Goal: Task Accomplishment & Management: Complete application form

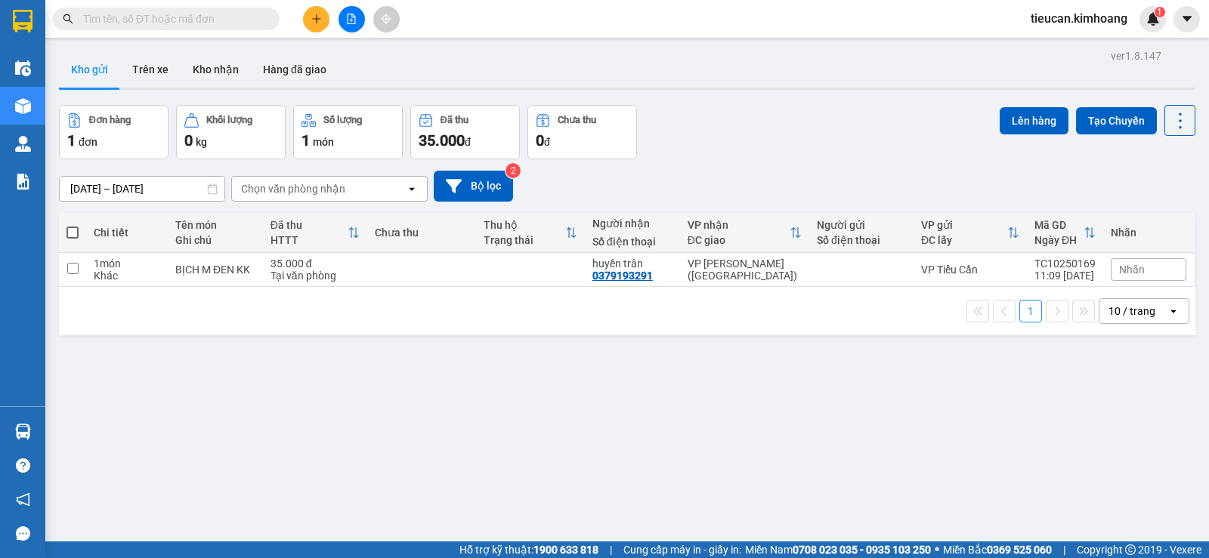
click at [305, 28] on div at bounding box center [351, 19] width 113 height 26
click at [322, 24] on button at bounding box center [316, 19] width 26 height 26
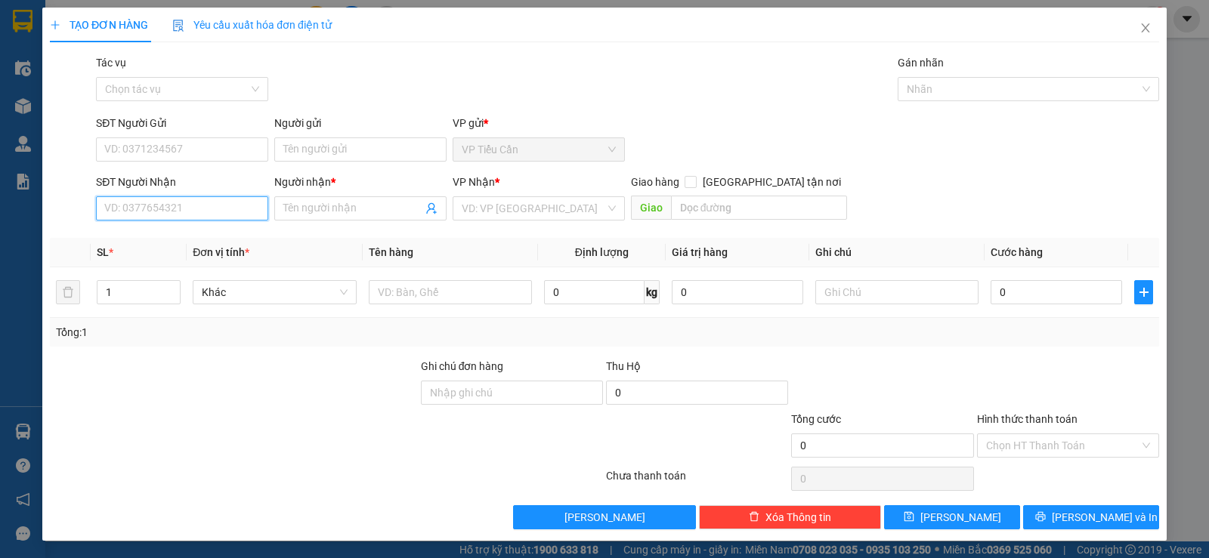
click at [206, 209] on input "SĐT Người Nhận" at bounding box center [182, 208] width 172 height 24
click at [132, 234] on div "0901488564 - duy" at bounding box center [180, 239] width 153 height 17
type input "0901488564"
type input "duy"
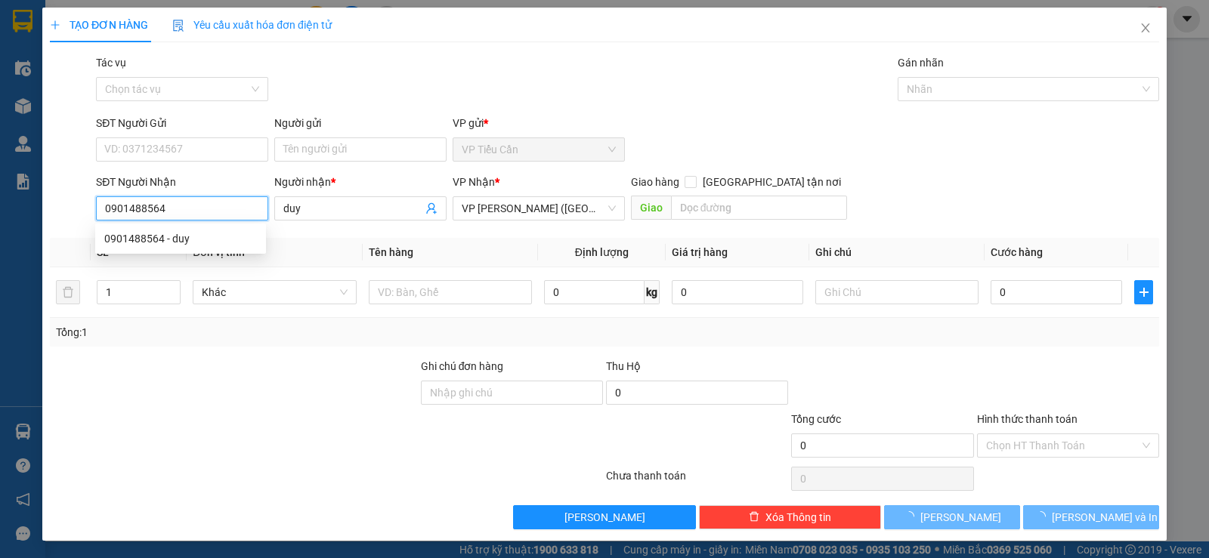
type input "40.000"
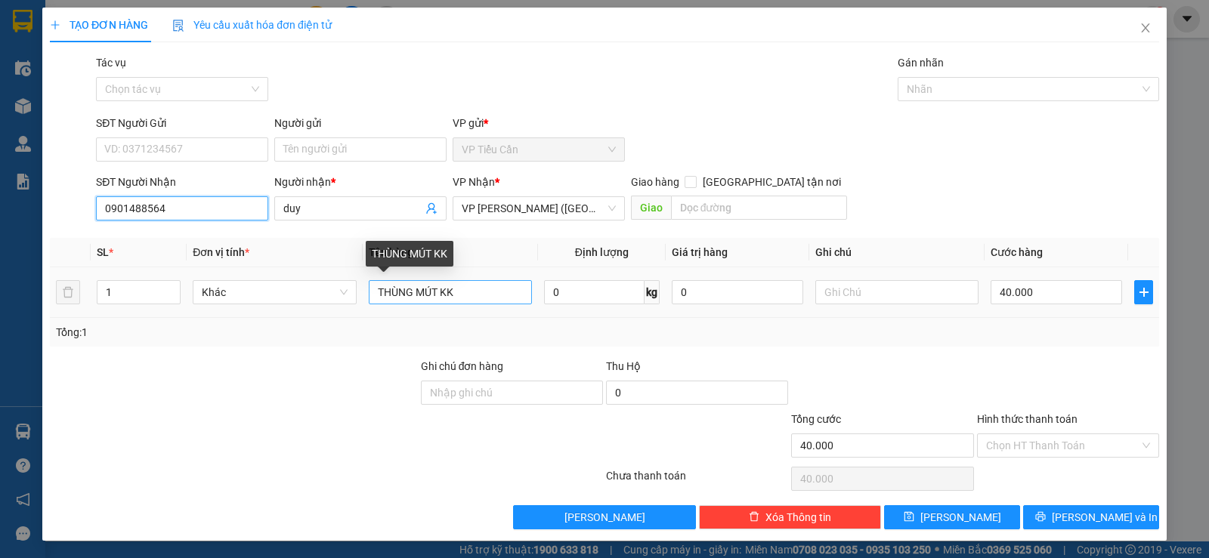
type input "0901488564"
click at [438, 294] on input "THÙNG MÚT KK" at bounding box center [450, 292] width 163 height 24
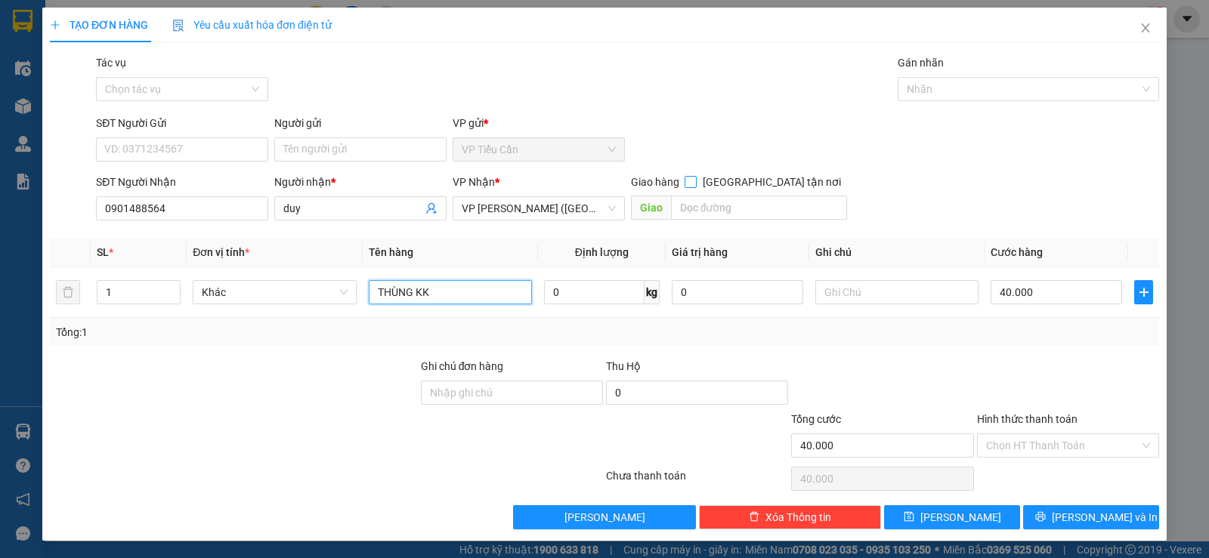
type input "THÙNG KK"
click at [695, 184] on input "Giao tận nơi" at bounding box center [690, 181] width 11 height 11
checkbox input "true"
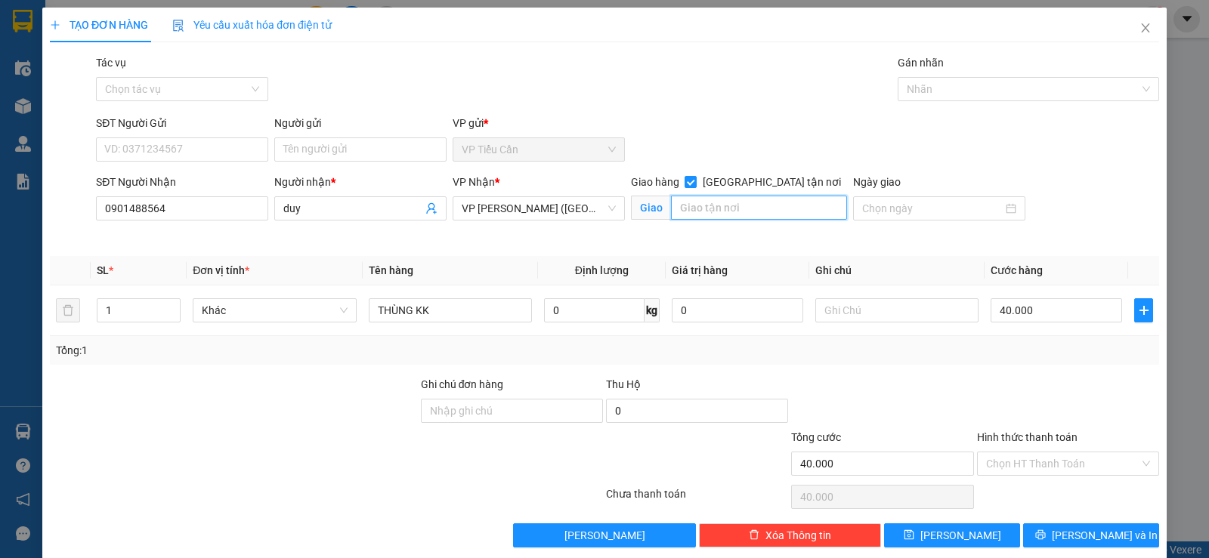
click at [676, 209] on input "text" at bounding box center [759, 208] width 177 height 24
type input "178/10 TÂN PHƯỚC /P6/Q10"
click at [825, 308] on input "text" at bounding box center [896, 311] width 163 height 24
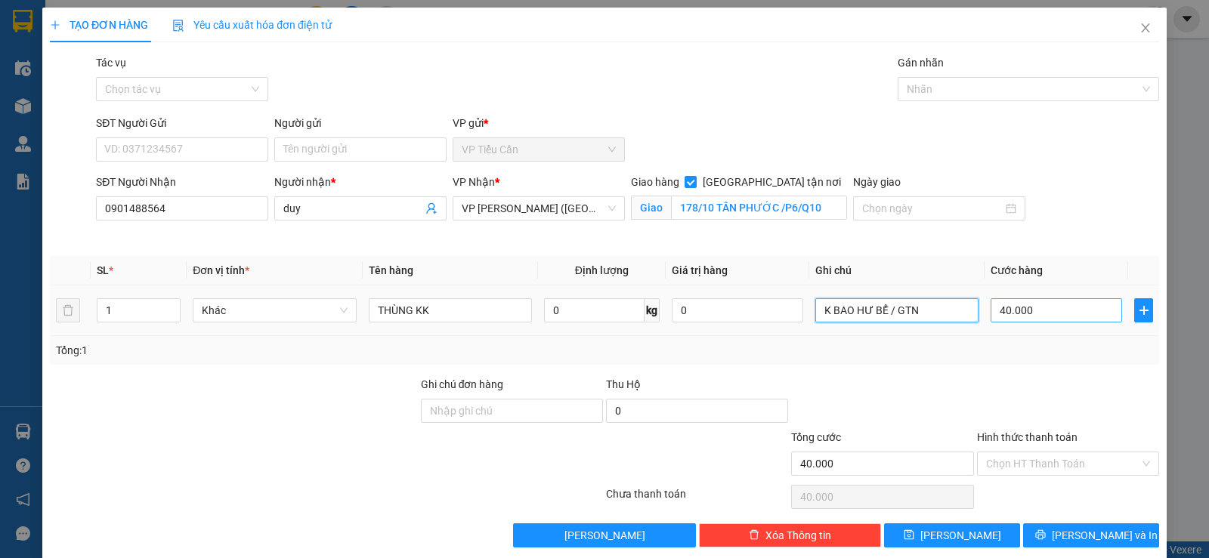
type input "K BAO HƯ BỂ / GTN"
click at [1038, 309] on input "40.000" at bounding box center [1056, 311] width 131 height 24
type input "0"
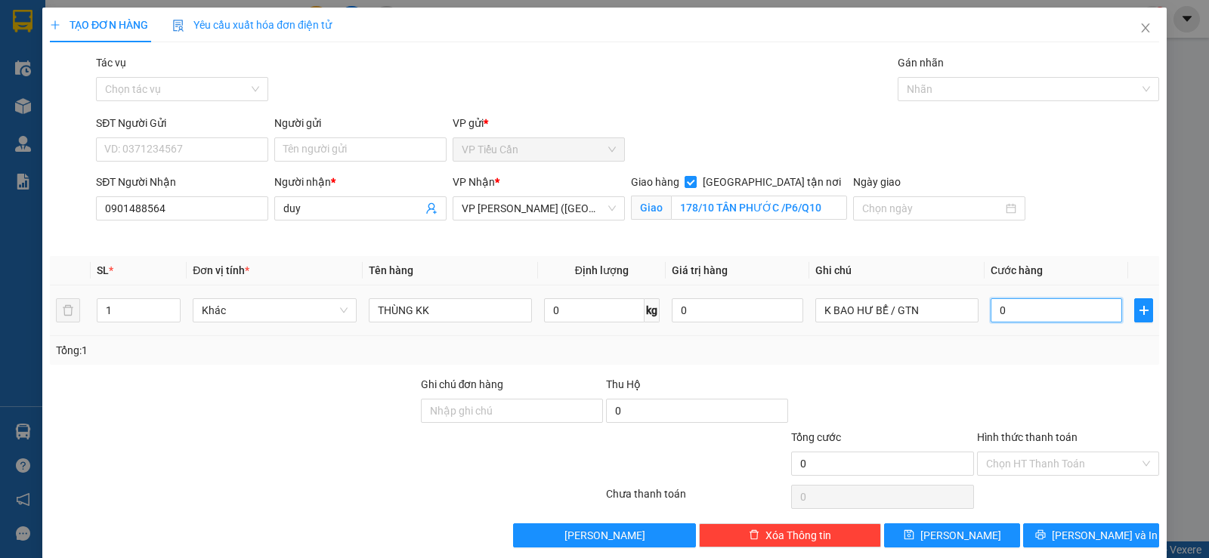
click at [991, 306] on input "0" at bounding box center [1056, 311] width 131 height 24
type input "90"
type input "900"
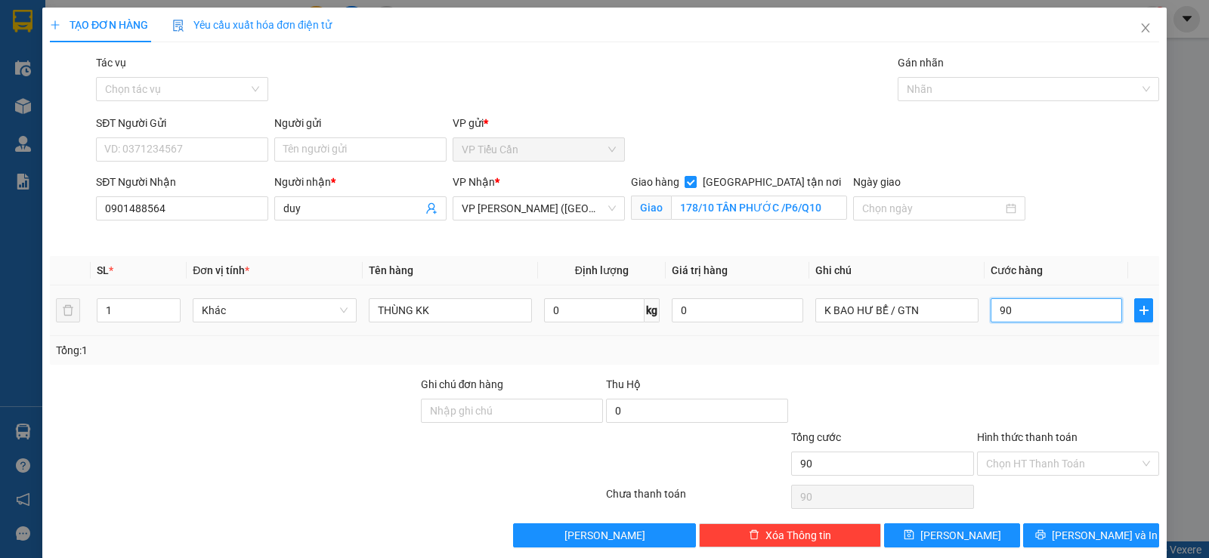
type input "900"
type input "90"
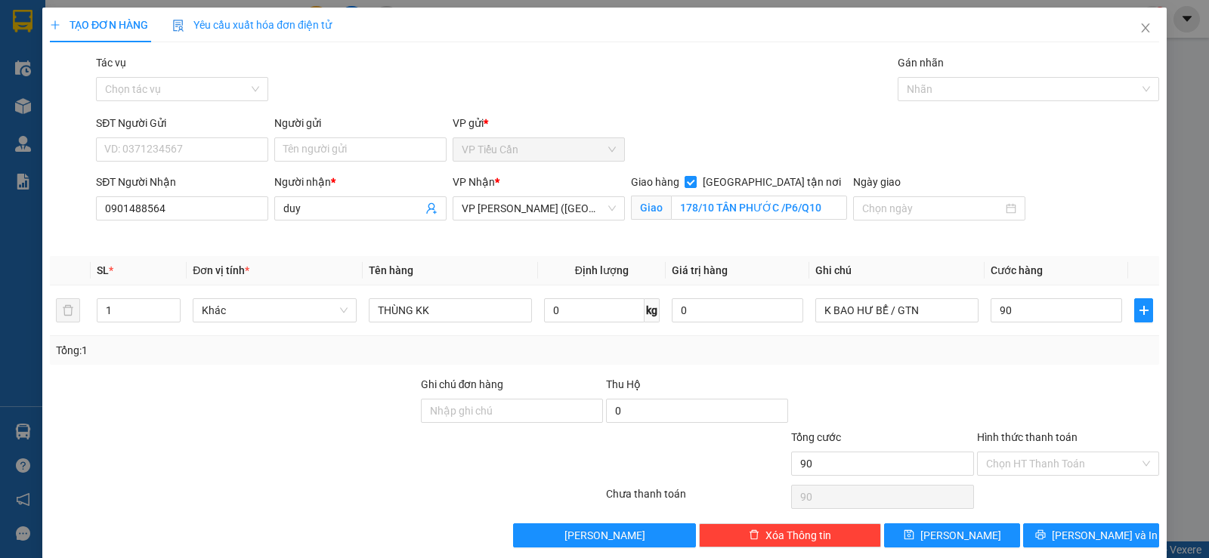
type input "90.000"
click at [970, 338] on div "Tổng: 1" at bounding box center [604, 350] width 1109 height 29
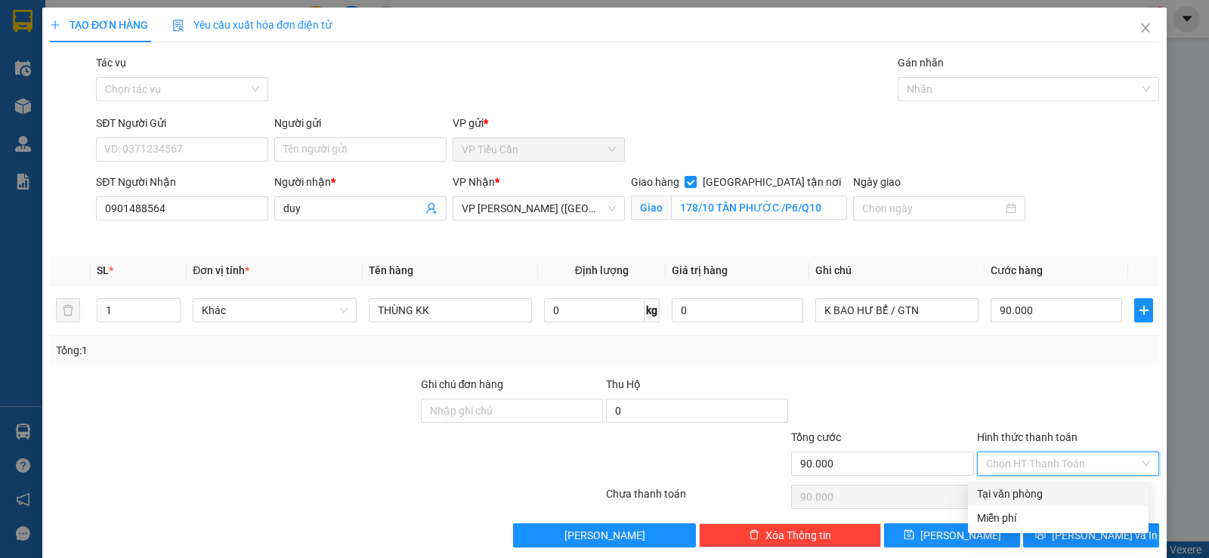
click at [1001, 465] on input "Hình thức thanh toán" at bounding box center [1062, 464] width 153 height 23
click at [1024, 497] on div "Tại văn phòng" at bounding box center [1058, 494] width 162 height 17
type input "0"
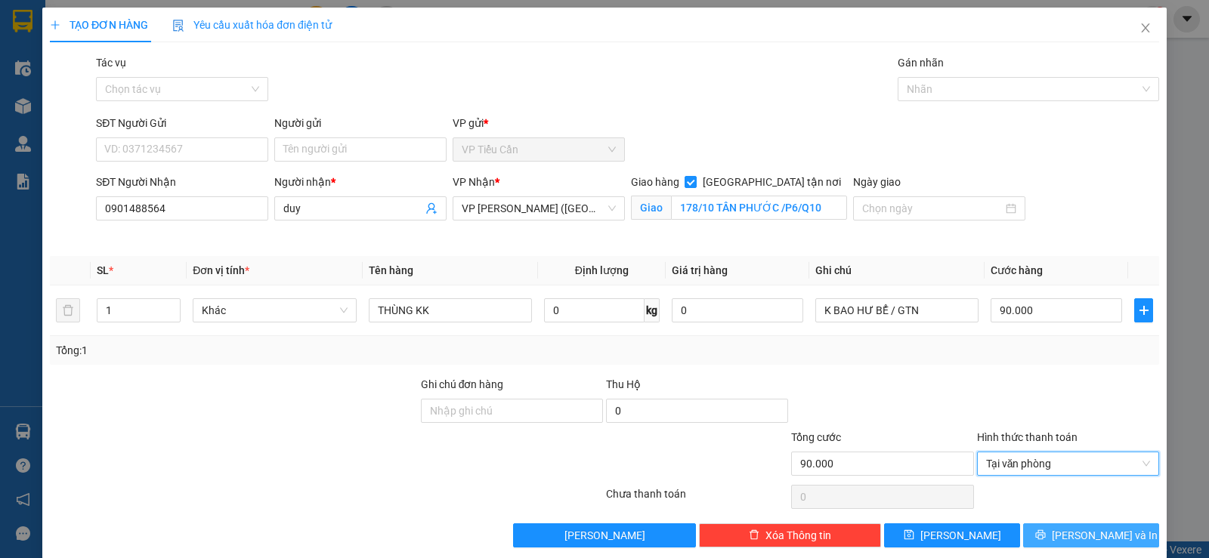
click at [1076, 537] on span "Lưu và In" at bounding box center [1105, 536] width 106 height 17
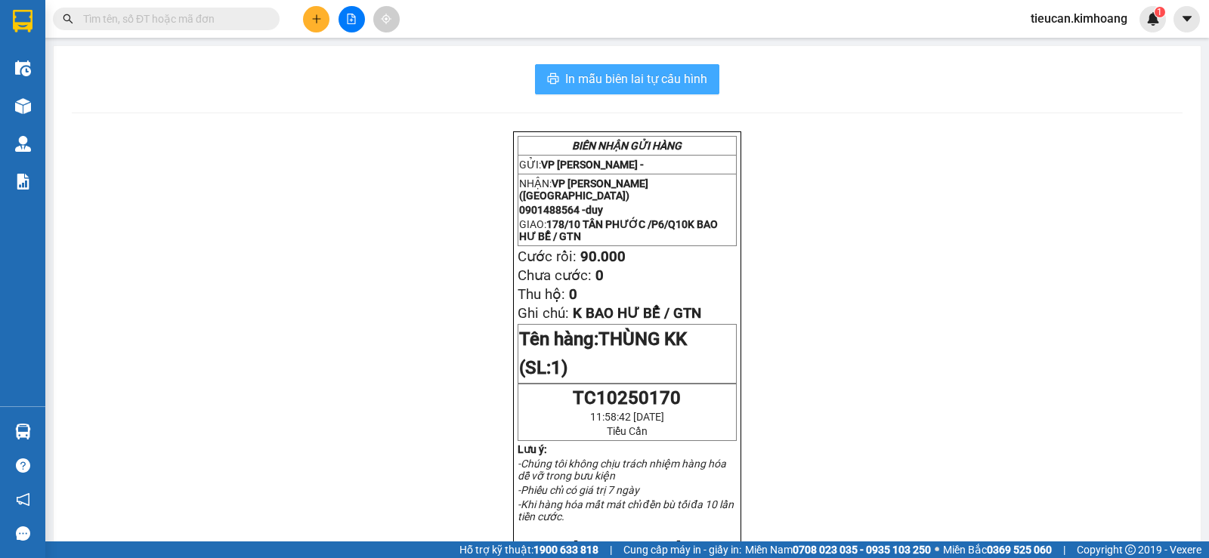
click at [608, 84] on span "In mẫu biên lai tự cấu hình" at bounding box center [636, 79] width 142 height 19
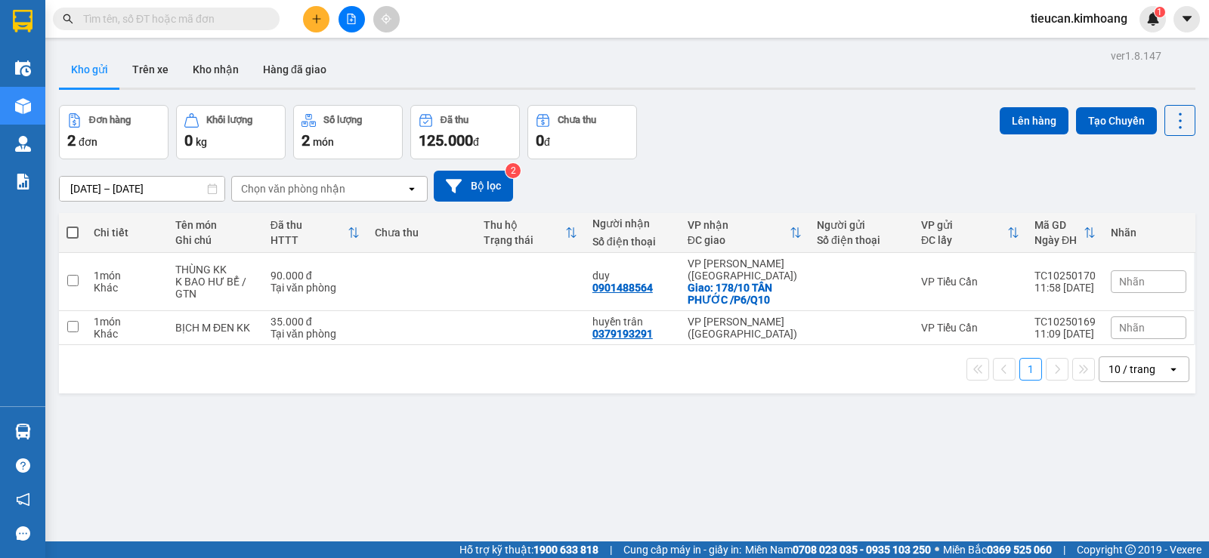
click at [71, 229] on span at bounding box center [73, 233] width 12 height 12
click at [73, 225] on input "checkbox" at bounding box center [73, 225] width 0 height 0
checkbox input "true"
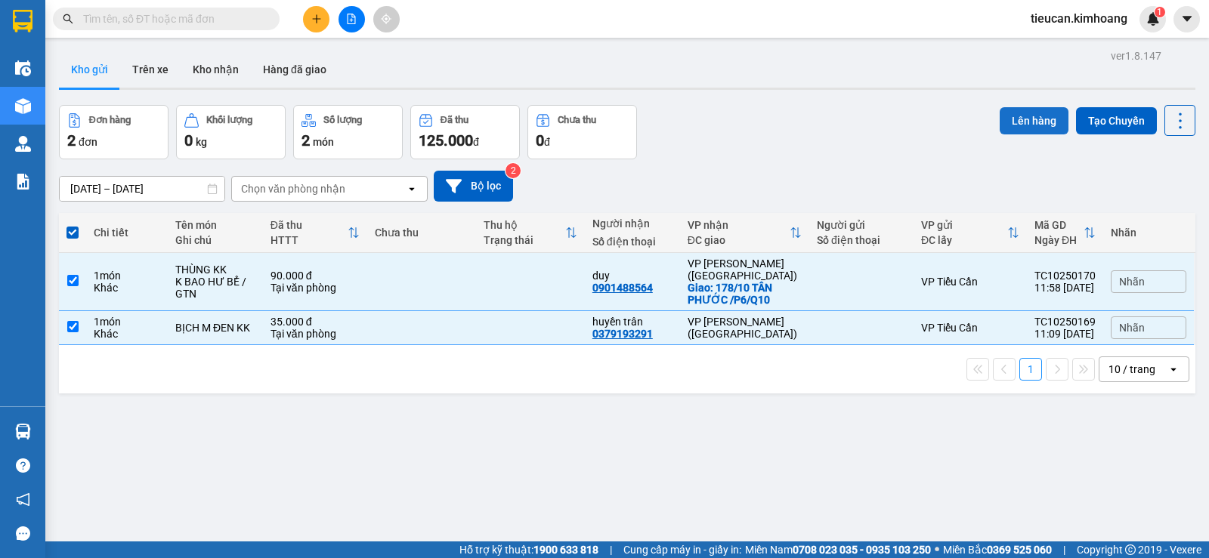
click at [1035, 120] on button "Lên hàng" at bounding box center [1034, 120] width 69 height 27
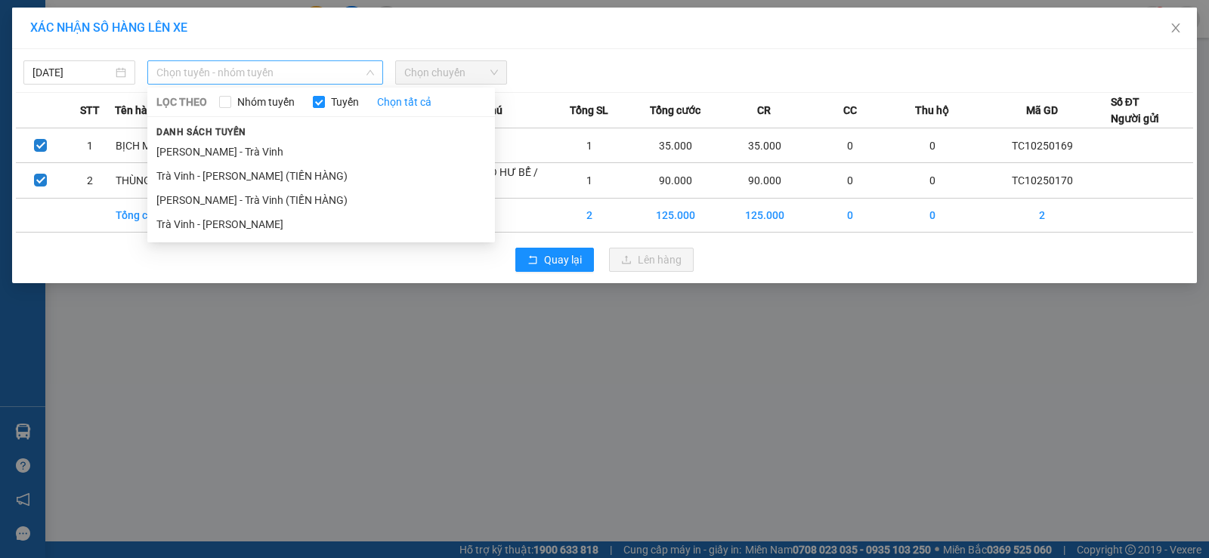
click at [315, 70] on span "Chọn tuyến - nhóm tuyến" at bounding box center [265, 72] width 218 height 23
click at [311, 217] on li "Trà Vinh - Hồ Chí Minh" at bounding box center [321, 224] width 348 height 24
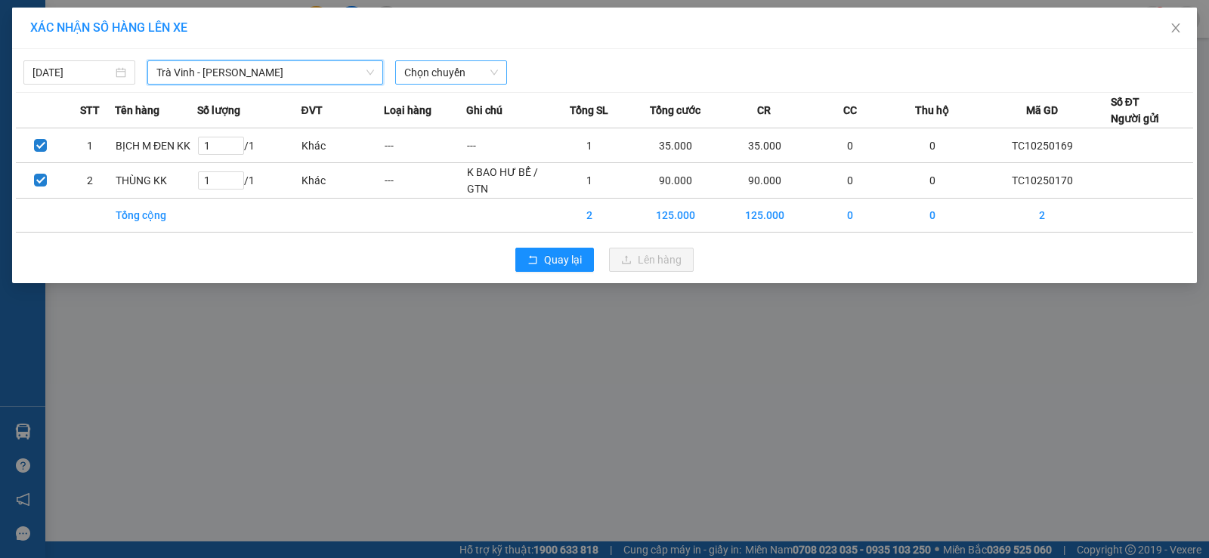
click at [483, 71] on span "Chọn chuyến" at bounding box center [451, 72] width 94 height 23
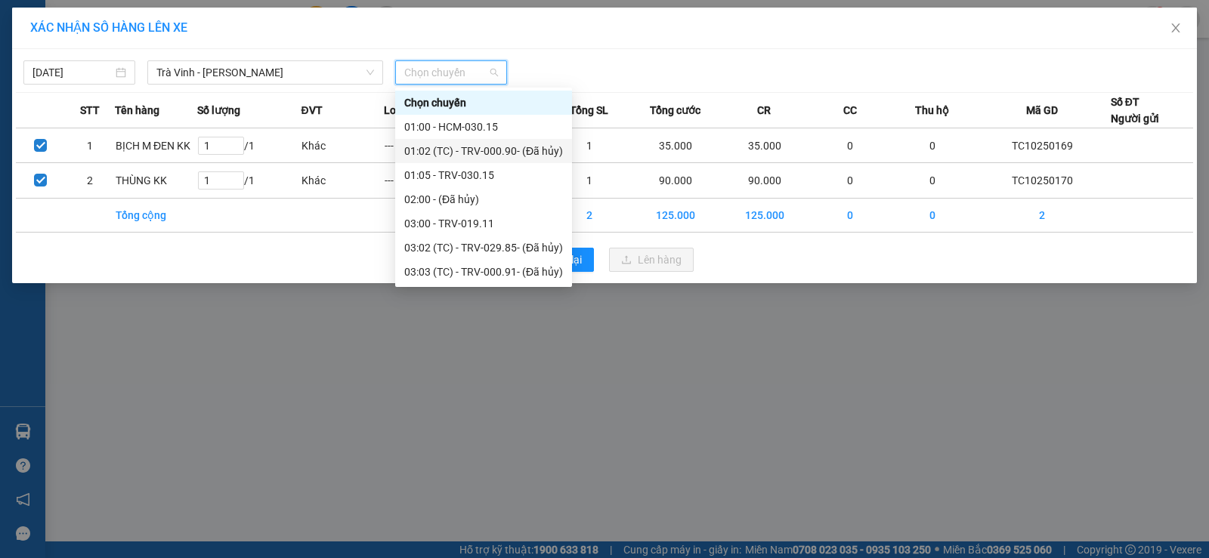
scroll to position [435, 0]
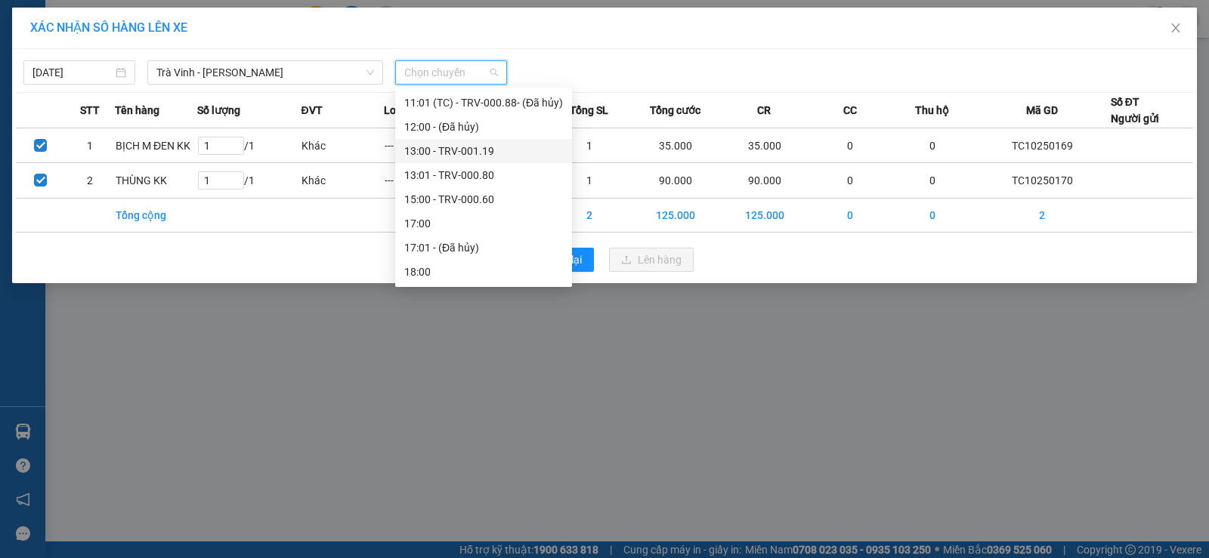
click at [481, 155] on div "13:00 - TRV-001.19" at bounding box center [483, 151] width 159 height 17
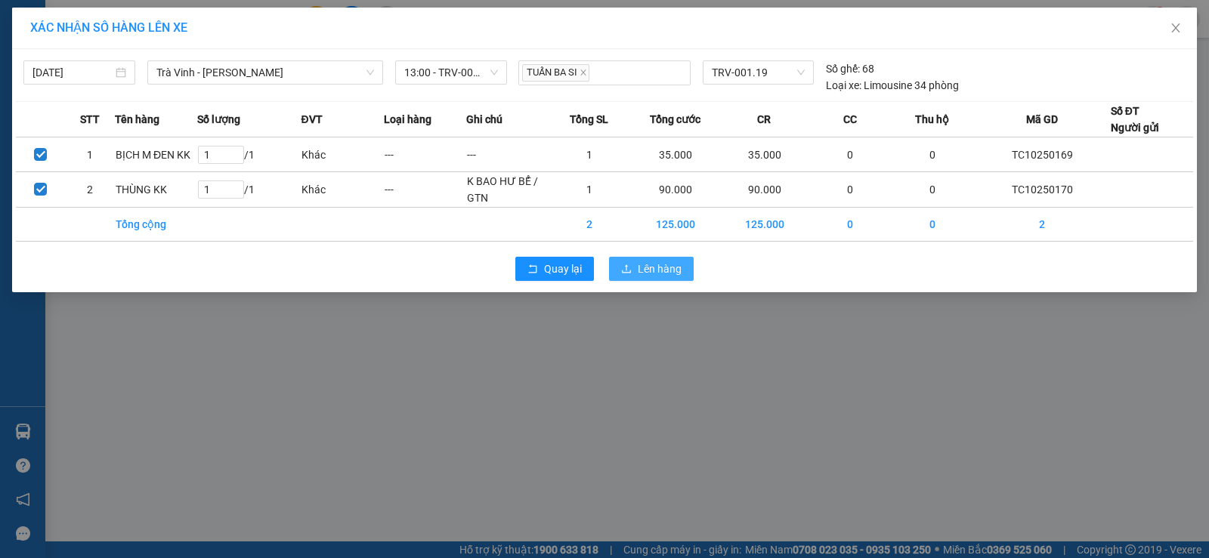
click at [668, 261] on span "Lên hàng" at bounding box center [660, 269] width 44 height 17
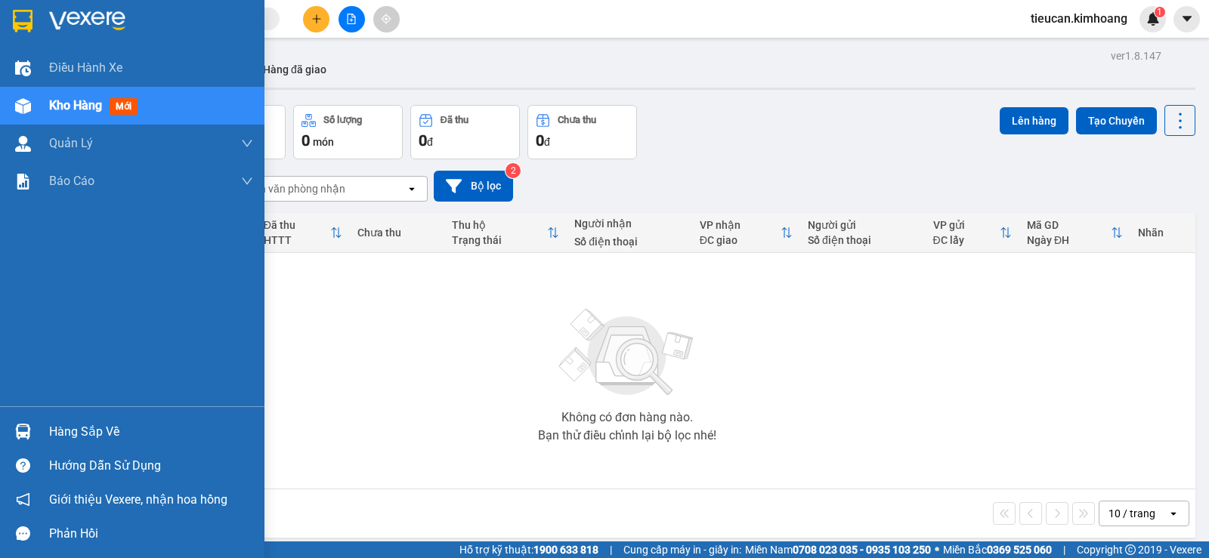
click at [99, 435] on div "Hàng sắp về" at bounding box center [151, 432] width 204 height 23
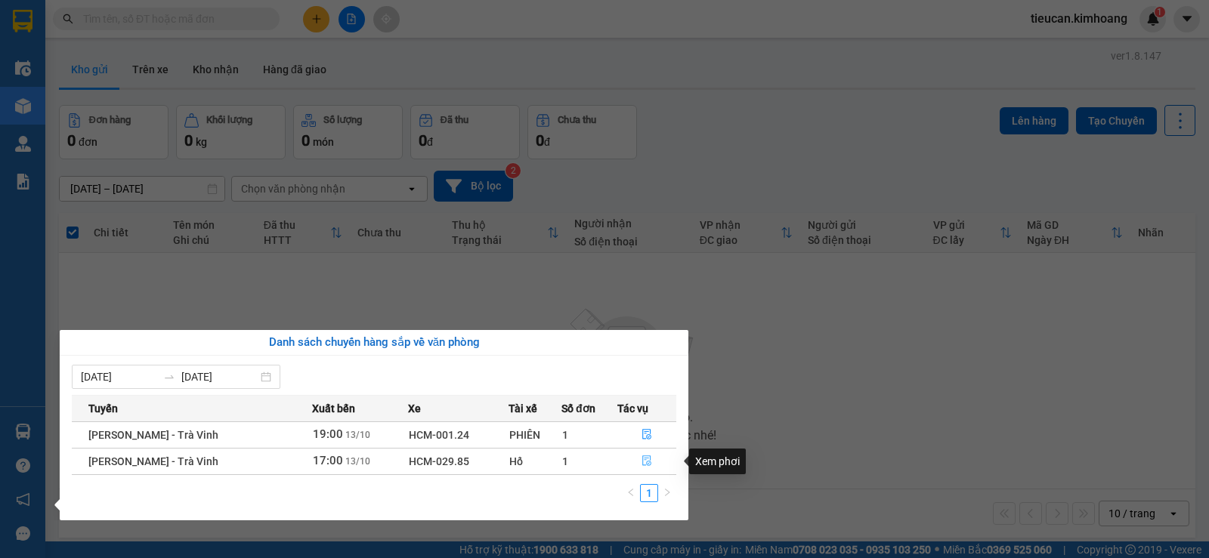
click at [644, 462] on icon "file-done" at bounding box center [647, 461] width 11 height 11
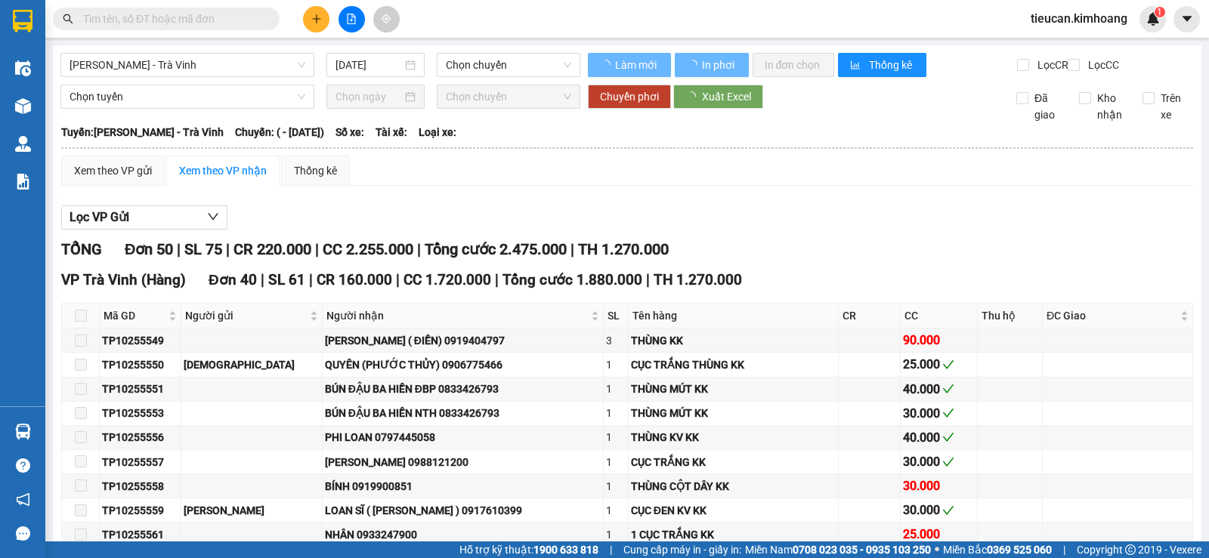
type input "13/10/2025"
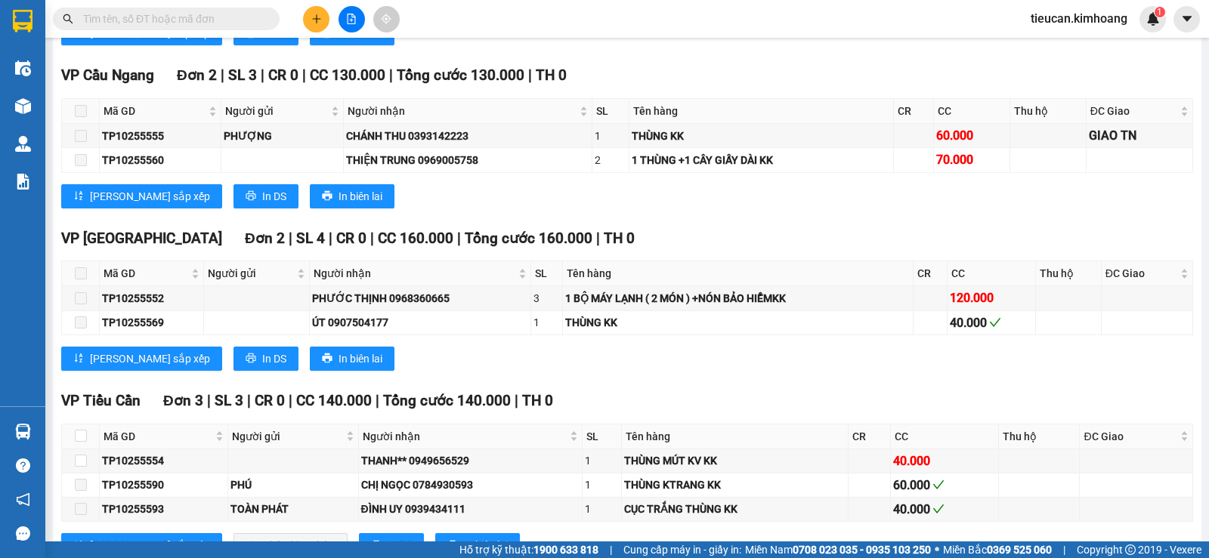
scroll to position [1360, 0]
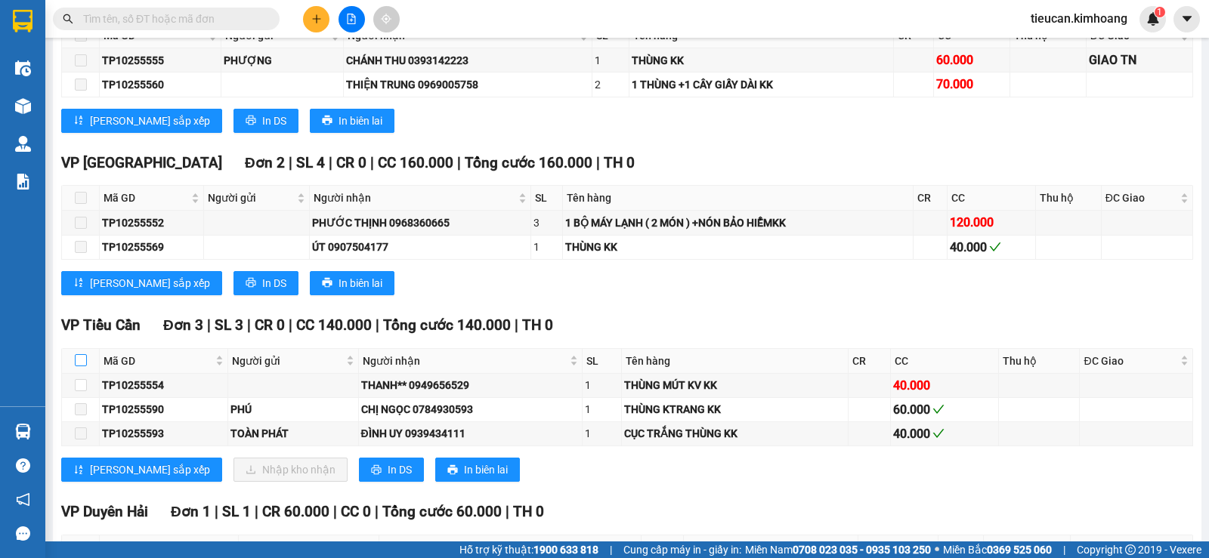
click at [85, 367] on input "checkbox" at bounding box center [81, 360] width 12 height 12
checkbox input "true"
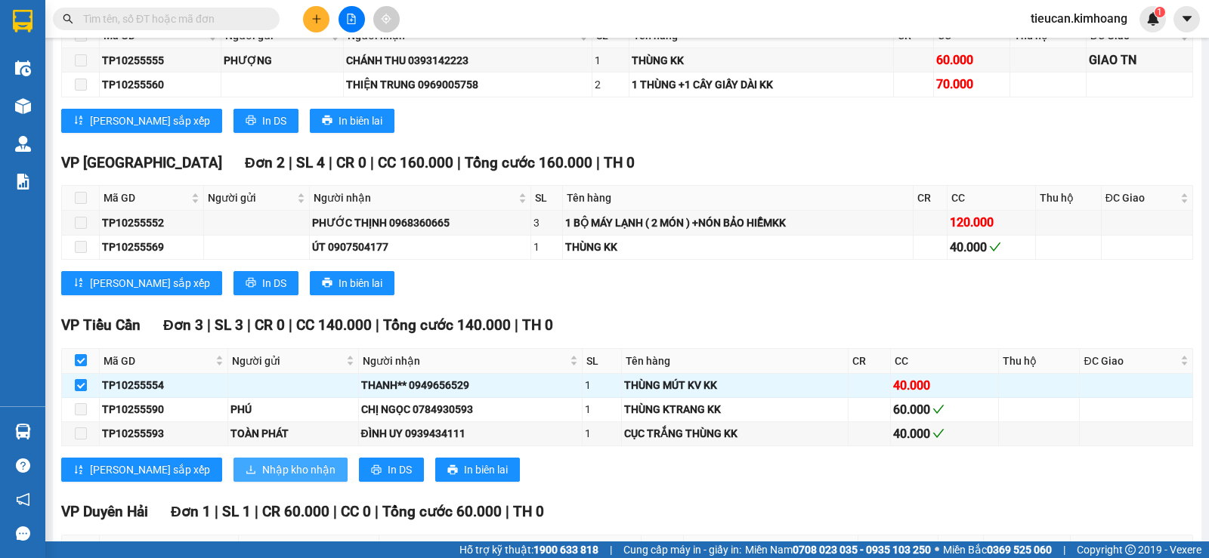
click at [262, 478] on span "Nhập kho nhận" at bounding box center [298, 470] width 73 height 17
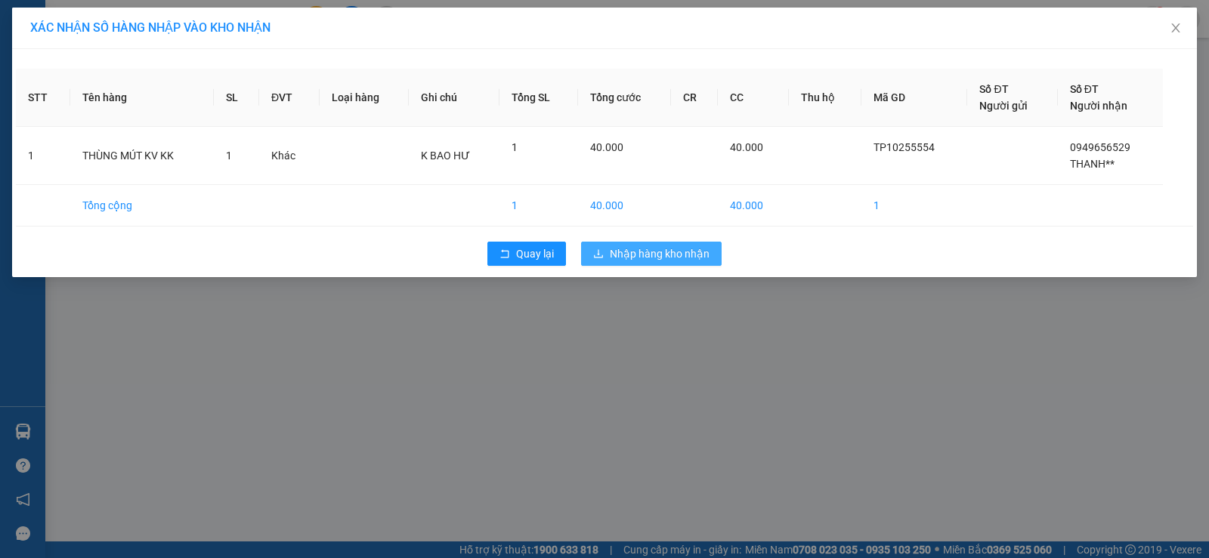
click at [616, 246] on span "Nhập hàng kho nhận" at bounding box center [660, 254] width 100 height 17
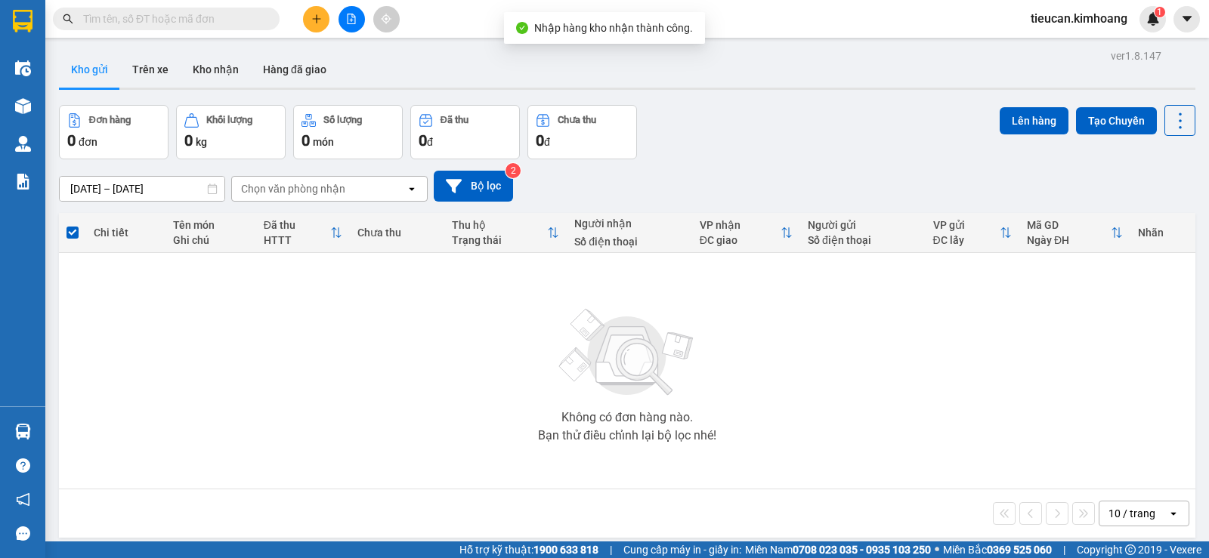
click at [72, 436] on div "Không có đơn hàng nào. Bạn thử điều chỉnh lại bộ lọc nhé!" at bounding box center [628, 371] width 1122 height 227
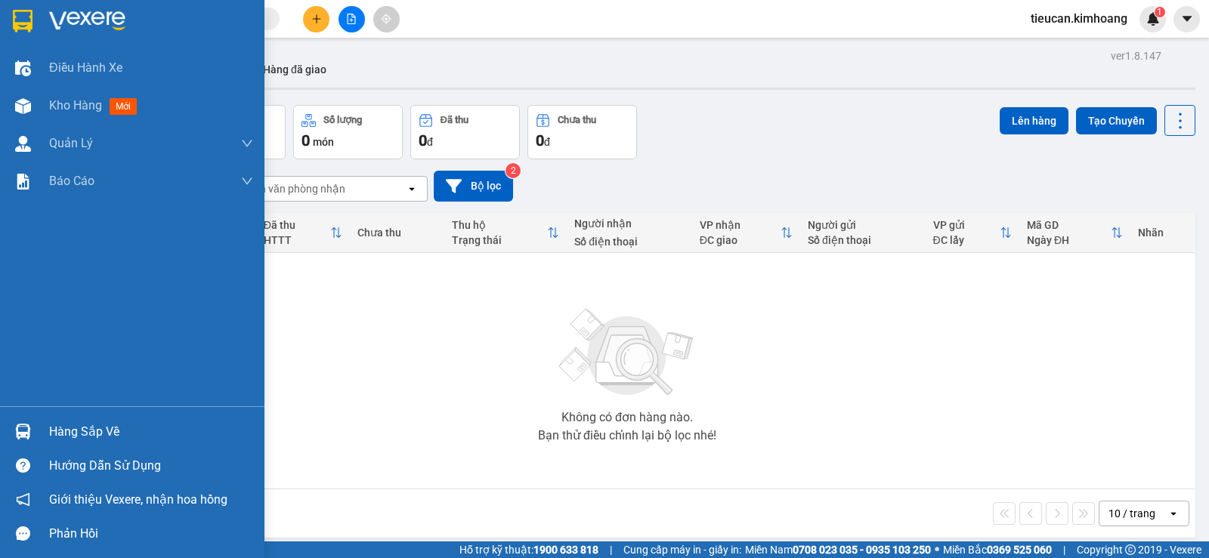
click at [32, 429] on div at bounding box center [23, 432] width 26 height 26
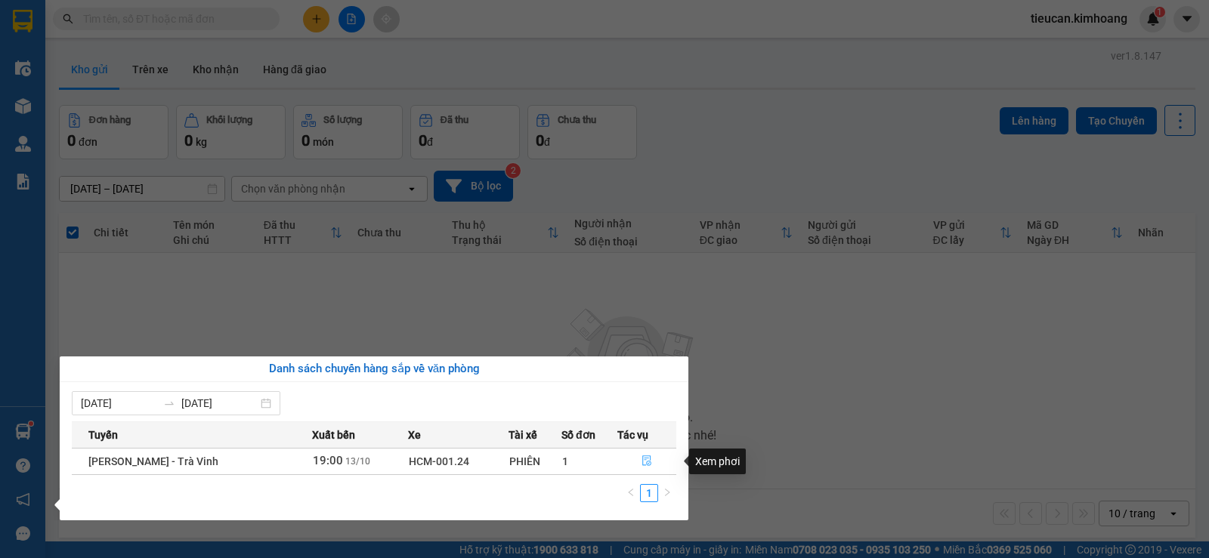
click at [646, 459] on icon "file-done" at bounding box center [647, 461] width 11 height 11
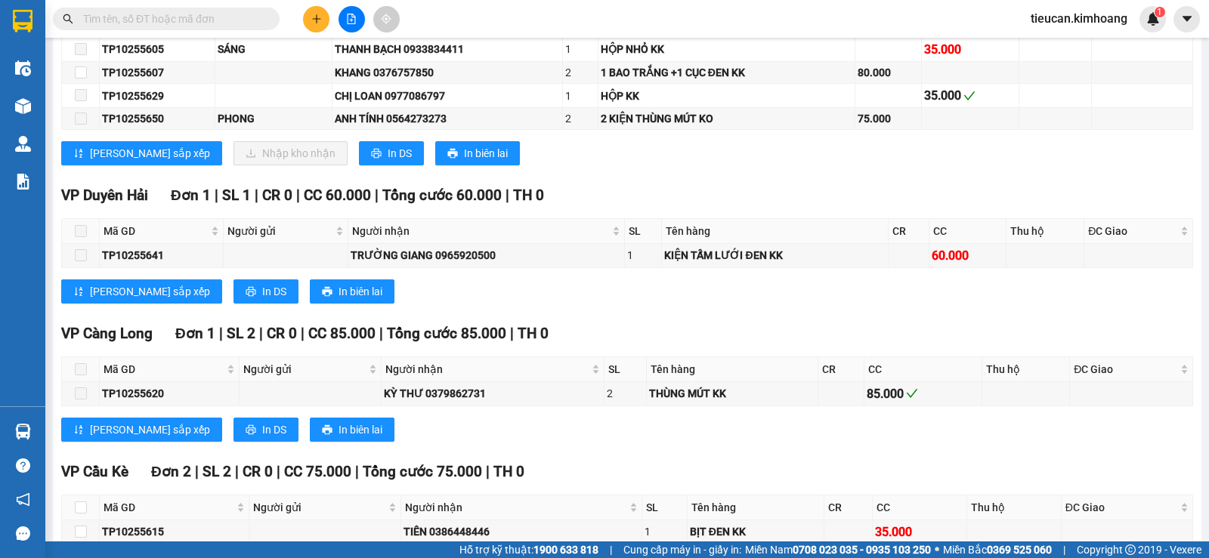
scroll to position [1965, 0]
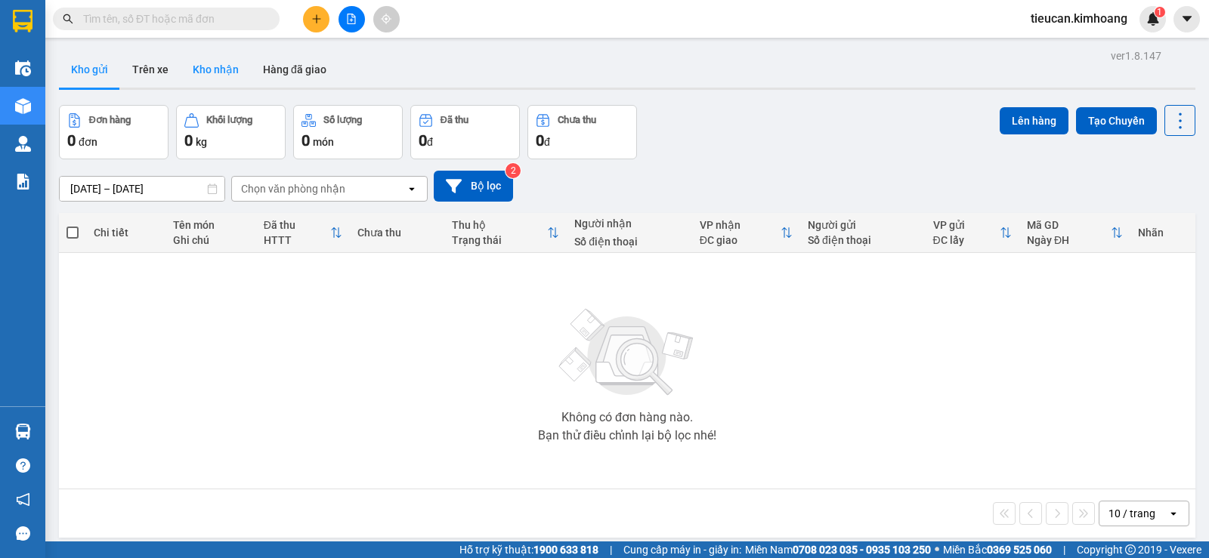
click at [218, 70] on button "Kho nhận" at bounding box center [216, 69] width 70 height 36
